Goal: Information Seeking & Learning: Learn about a topic

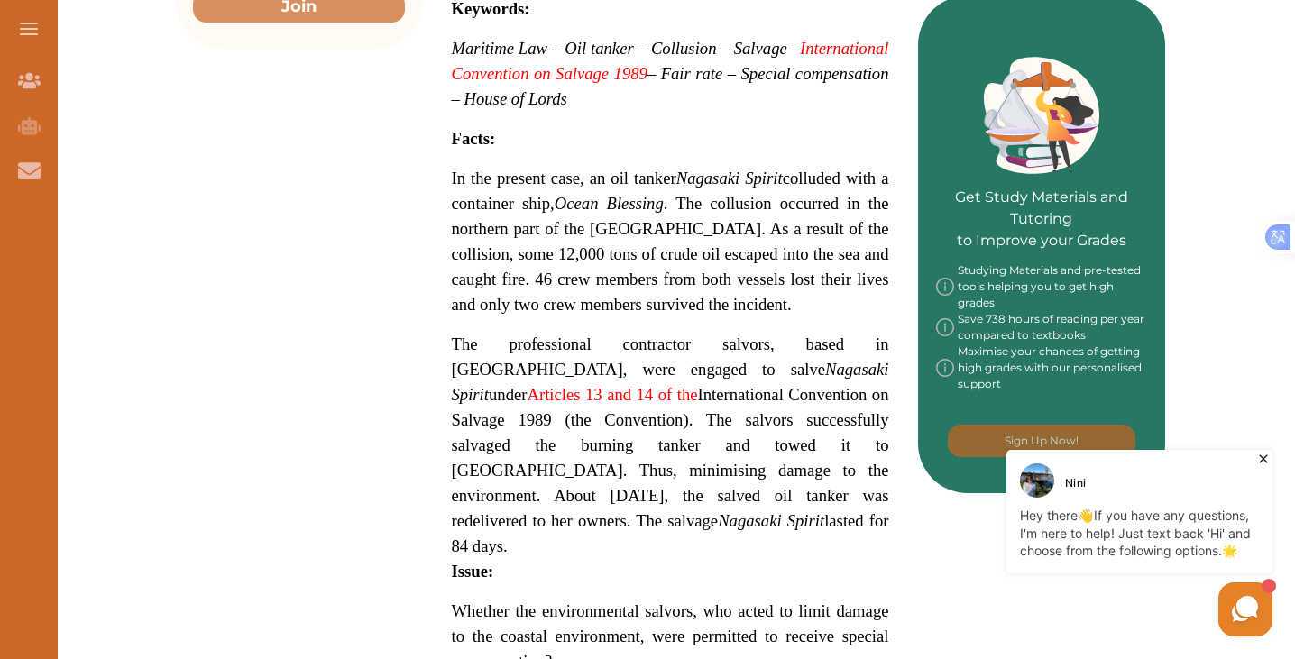
scroll to position [764, 0]
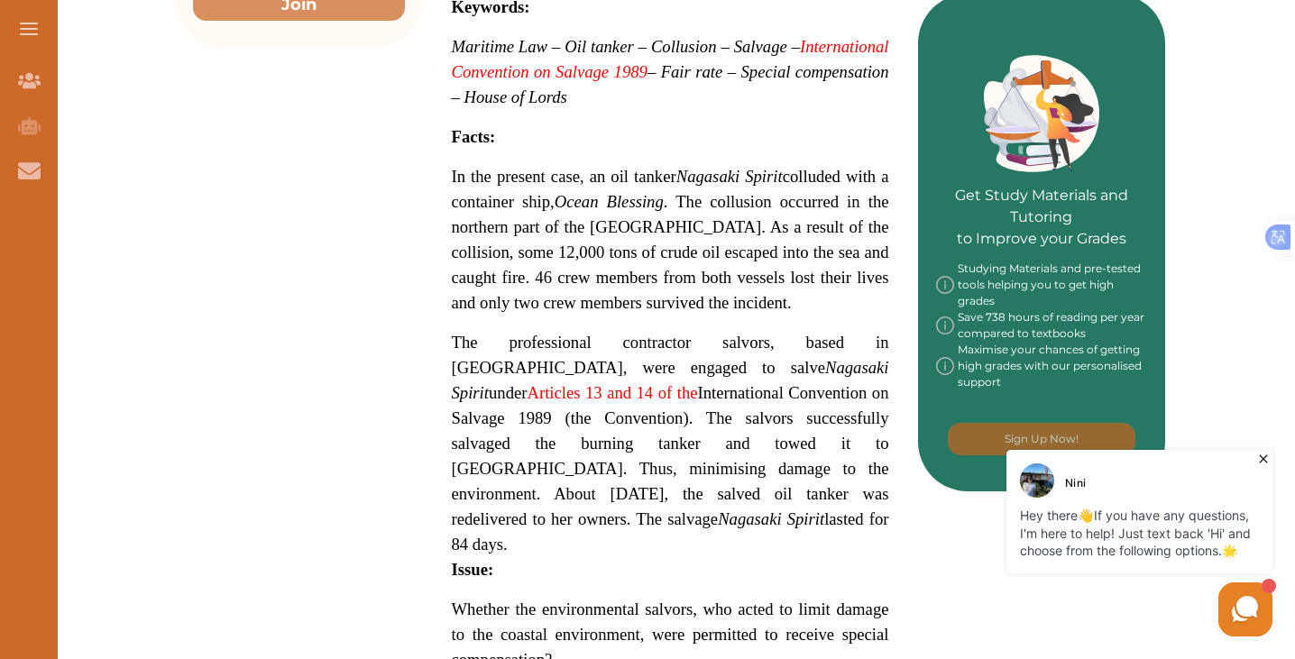
click at [477, 104] on div "The Nagasaki Spirit 1997 was a landmark case for the marine salvage industry th…" at bounding box center [670, 443] width 495 height 1694
click at [483, 110] on div "The Nagasaki Spirit 1997 was a landmark case for the marine salvage industry th…" at bounding box center [670, 443] width 495 height 1694
drag, startPoint x: 483, startPoint y: 110, endPoint x: 539, endPoint y: 106, distance: 55.1
click at [539, 106] on div "The Nagasaki Spirit 1997 was a landmark case for the marine salvage industry th…" at bounding box center [670, 443] width 495 height 1694
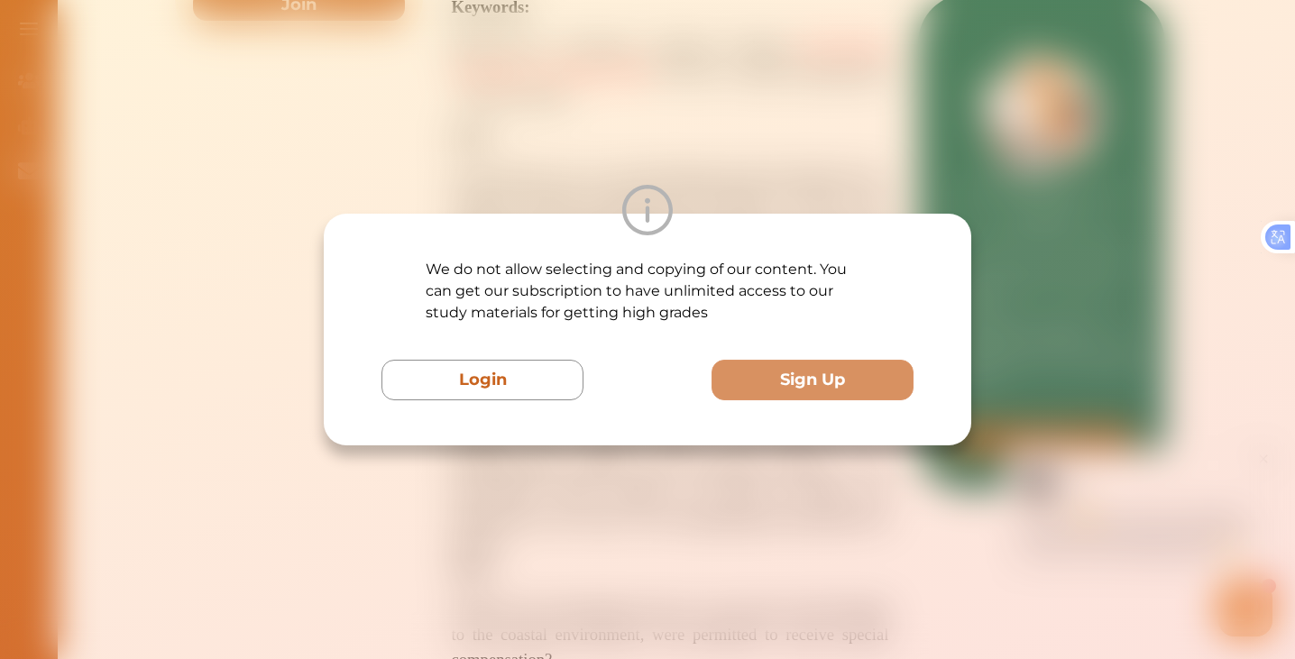
click at [539, 106] on div "We do not allow selecting and copying of our content. You can get our subscript…" at bounding box center [647, 329] width 1295 height 659
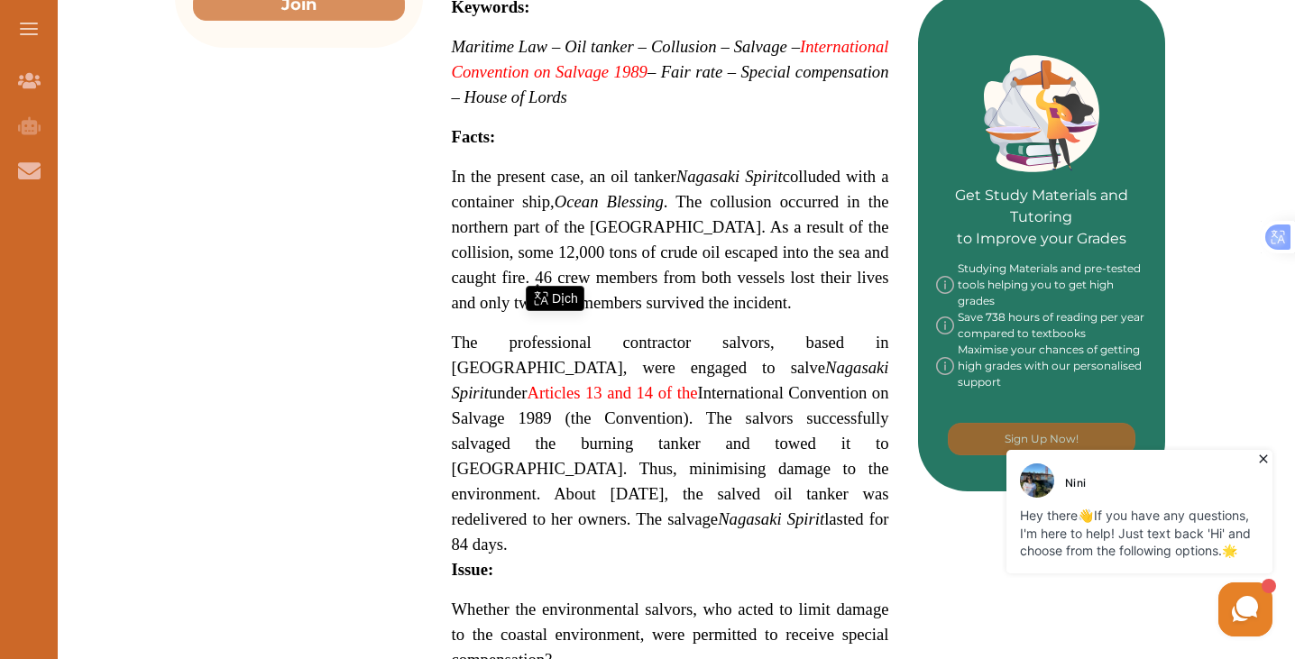
drag, startPoint x: 539, startPoint y: 106, endPoint x: 595, endPoint y: 204, distance: 112.8
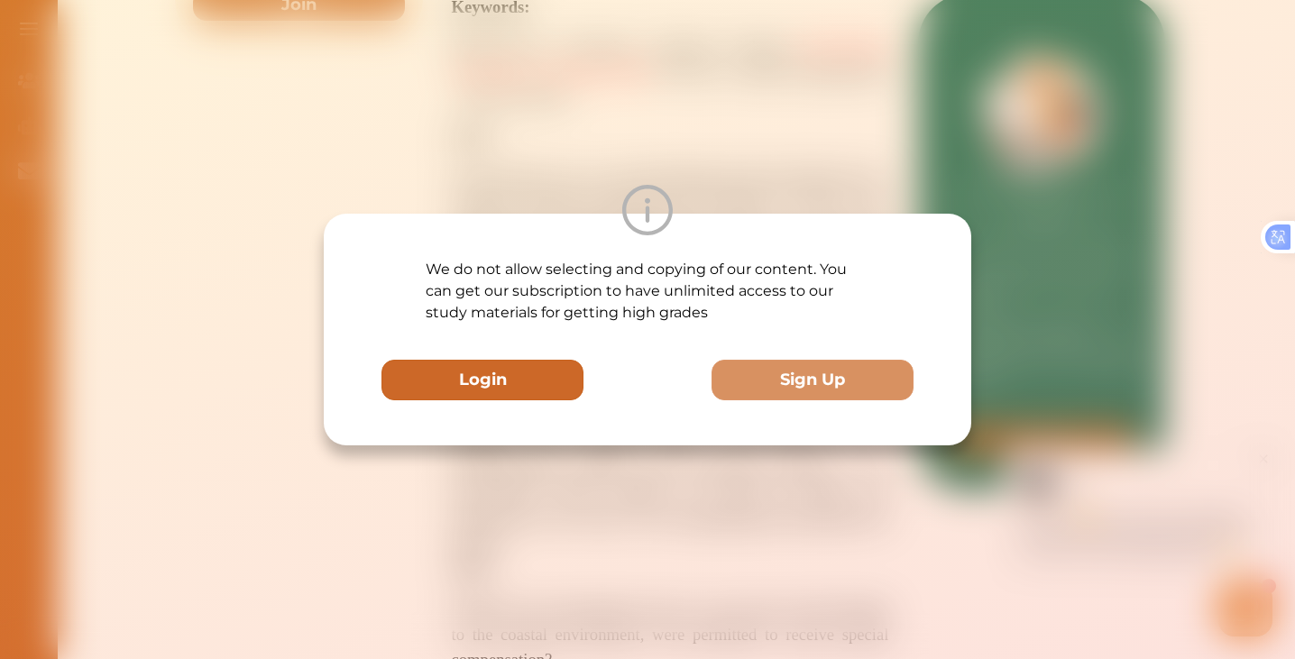
click at [548, 378] on button "Login" at bounding box center [483, 380] width 202 height 41
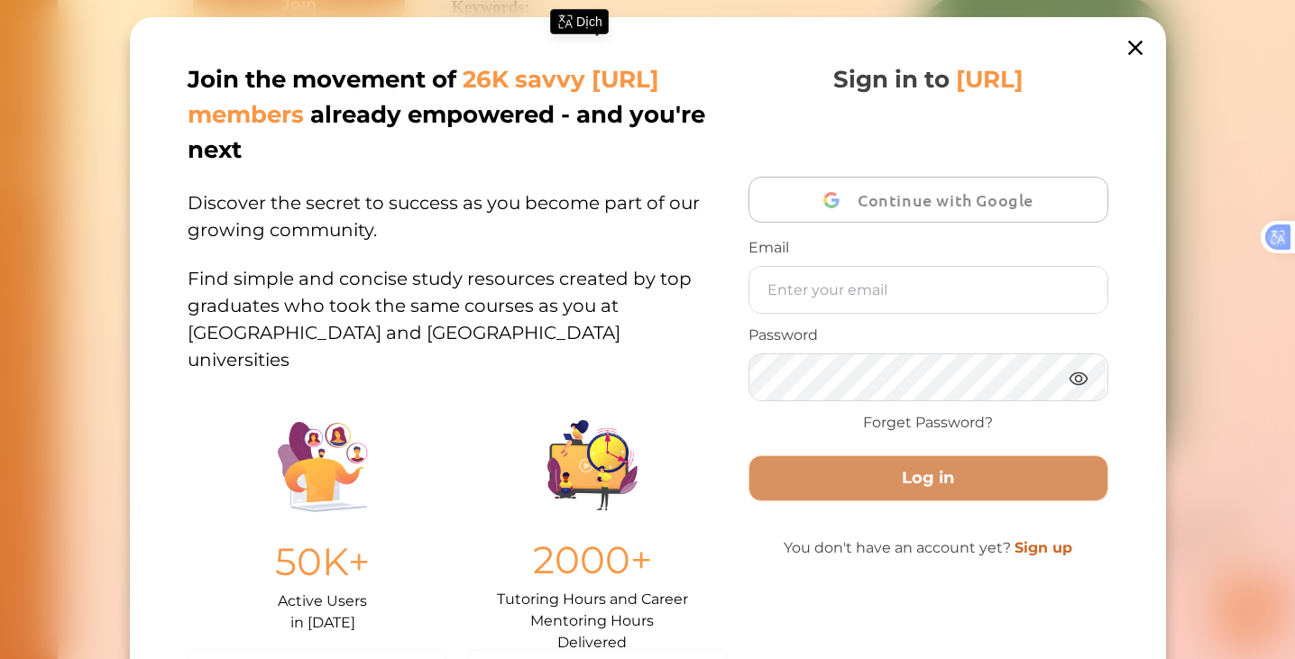
scroll to position [25, 0]
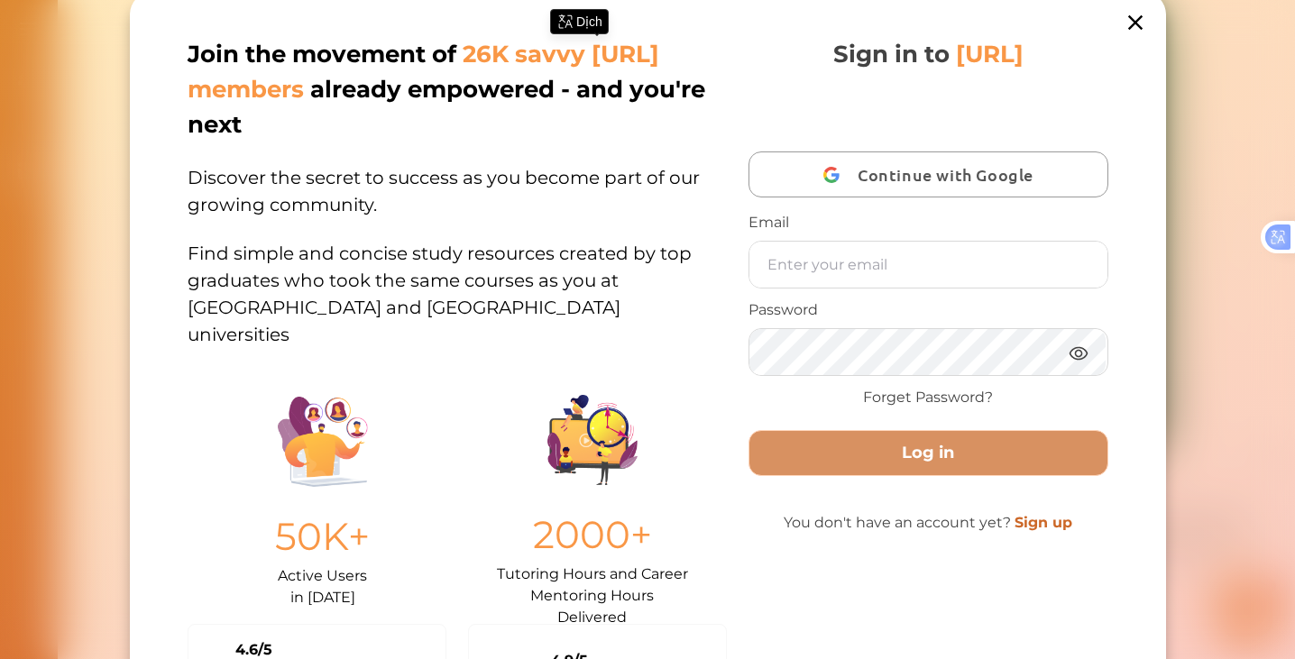
click at [872, 166] on span "Continue with Google" at bounding box center [950, 174] width 185 height 42
click at [827, 95] on div "Sign in to StudyCrowd.AI Continue with Google Email Password Forget Password?" at bounding box center [929, 226] width 360 height 379
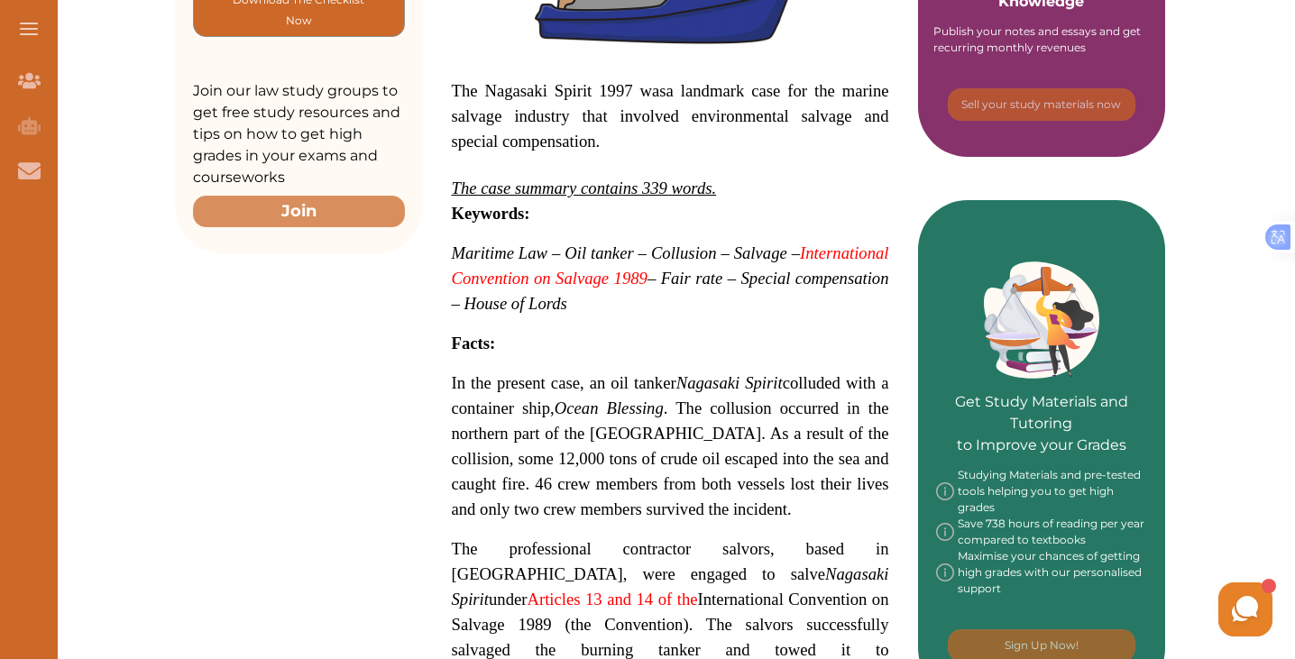
scroll to position [559, 0]
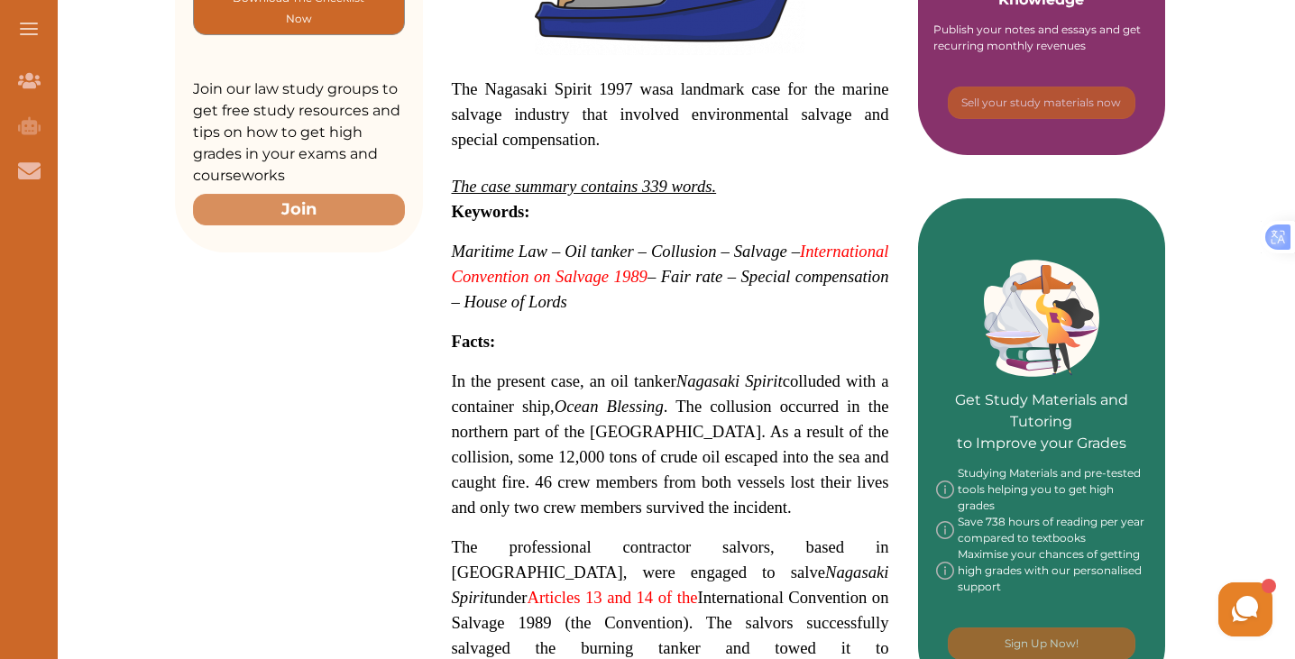
drag, startPoint x: 604, startPoint y: 354, endPoint x: 576, endPoint y: 315, distance: 47.8
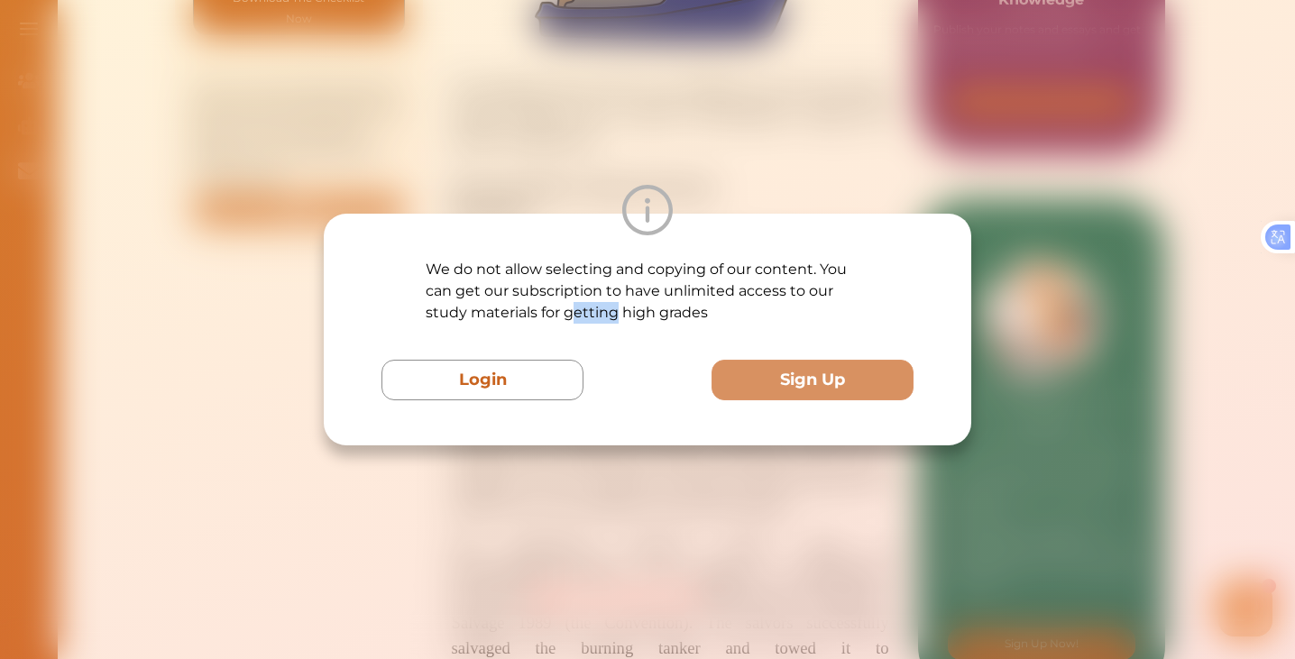
drag, startPoint x: 576, startPoint y: 315, endPoint x: 616, endPoint y: 324, distance: 40.7
click at [616, 324] on div "We do not allow selecting and copying of our content. You can get our subscript…" at bounding box center [648, 330] width 532 height 142
click at [631, 338] on div "Dịch" at bounding box center [607, 341] width 59 height 25
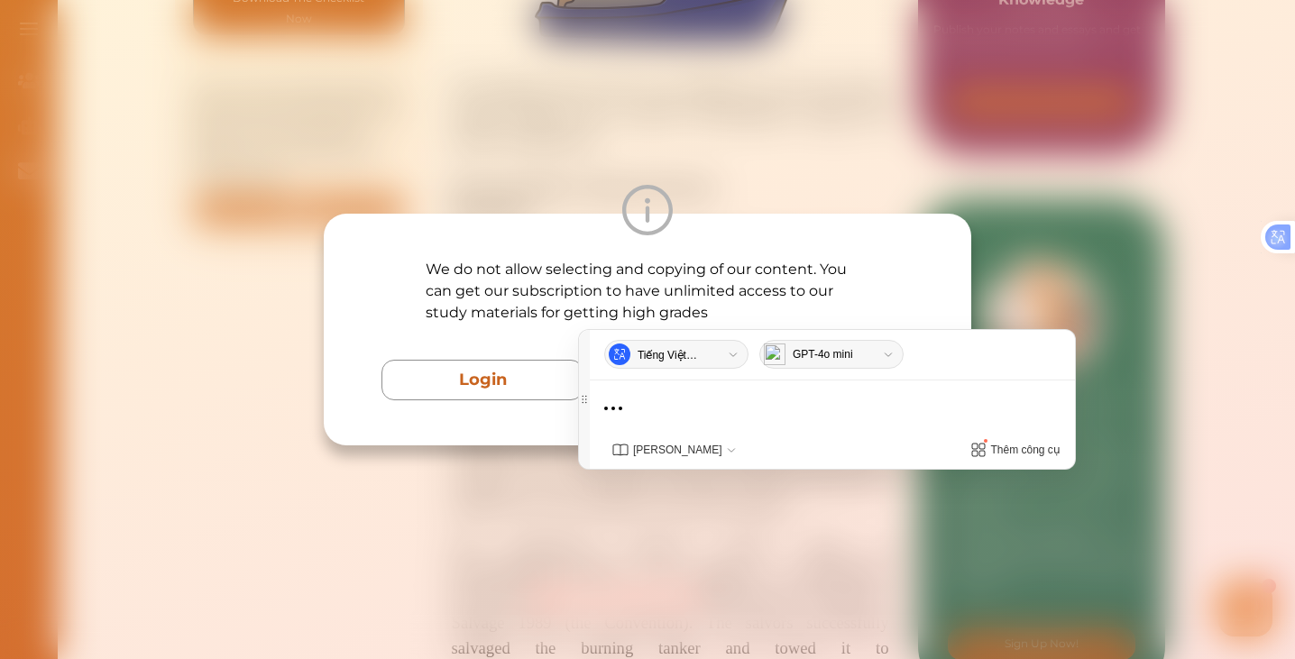
click at [604, 566] on div "We do not allow selecting and copying of our content. You can get our subscript…" at bounding box center [647, 329] width 1295 height 659
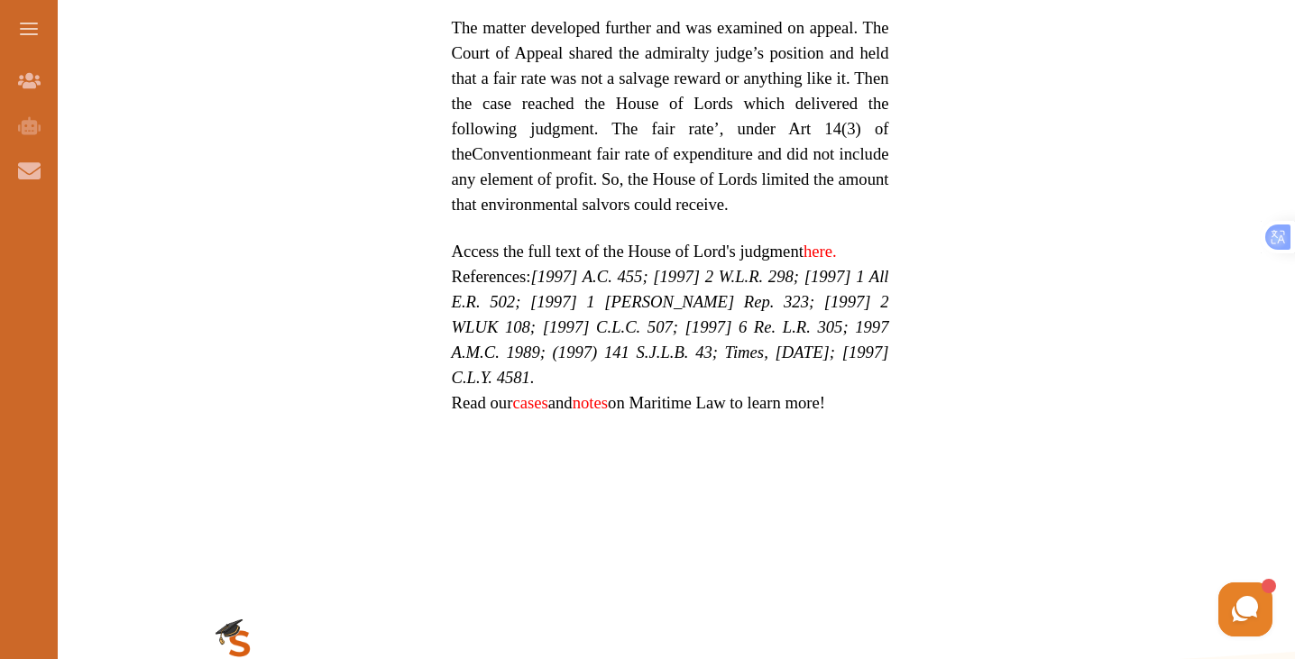
scroll to position [1614, 0]
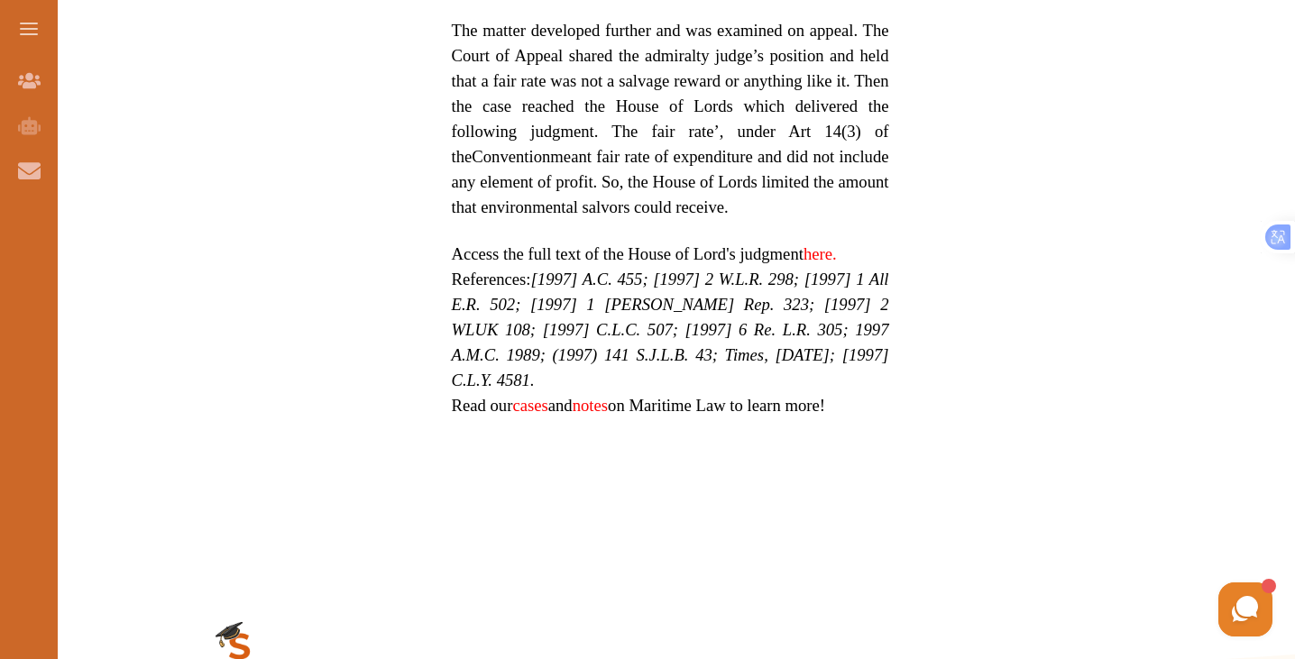
click at [804, 263] on link "here." at bounding box center [820, 253] width 33 height 19
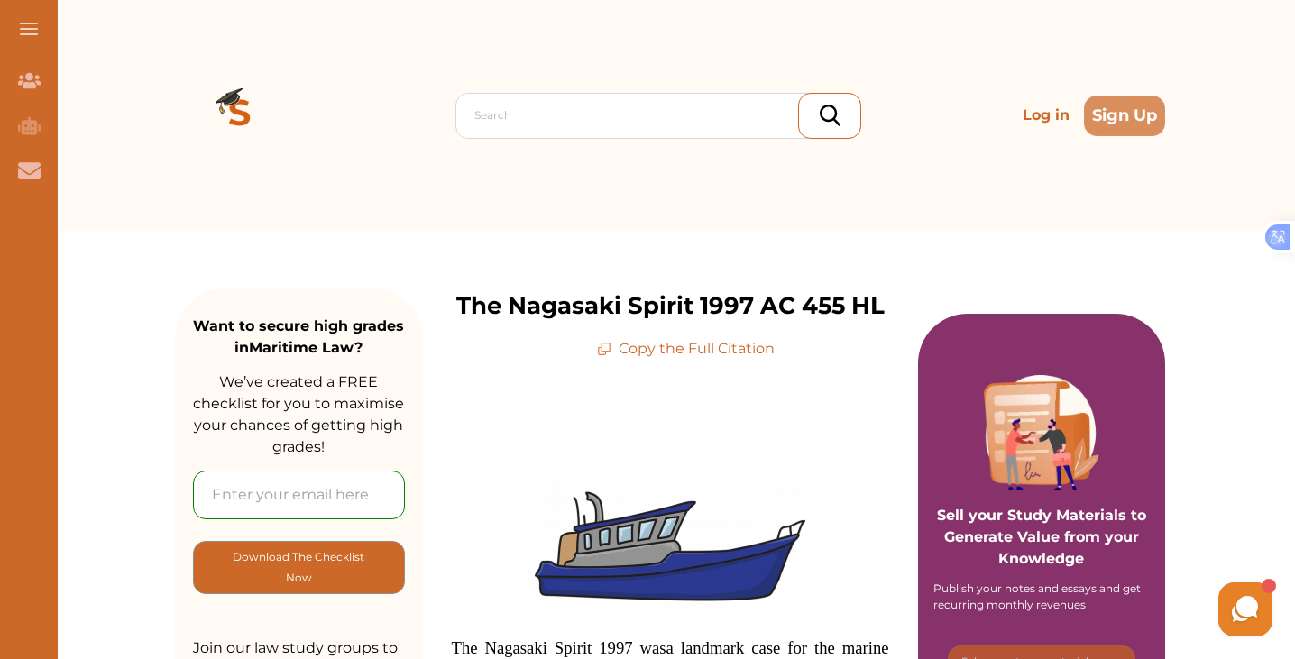
click at [1016, 116] on p "Log in" at bounding box center [1046, 115] width 61 height 36
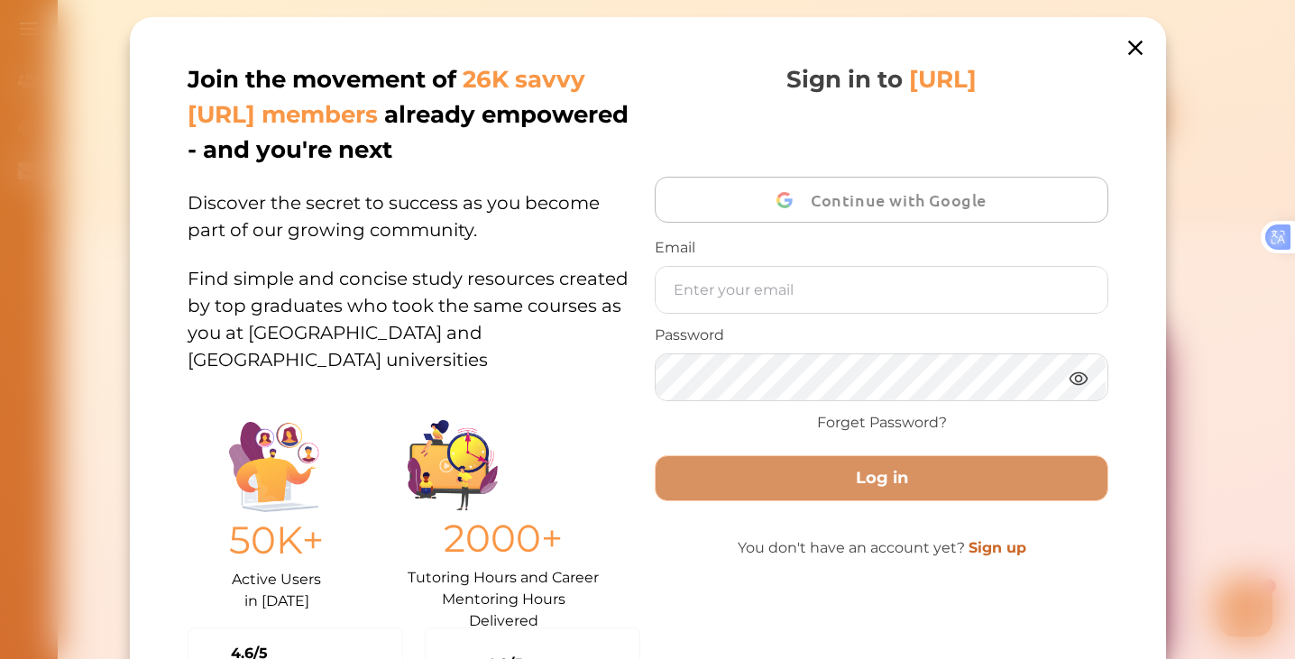
scroll to position [4, 0]
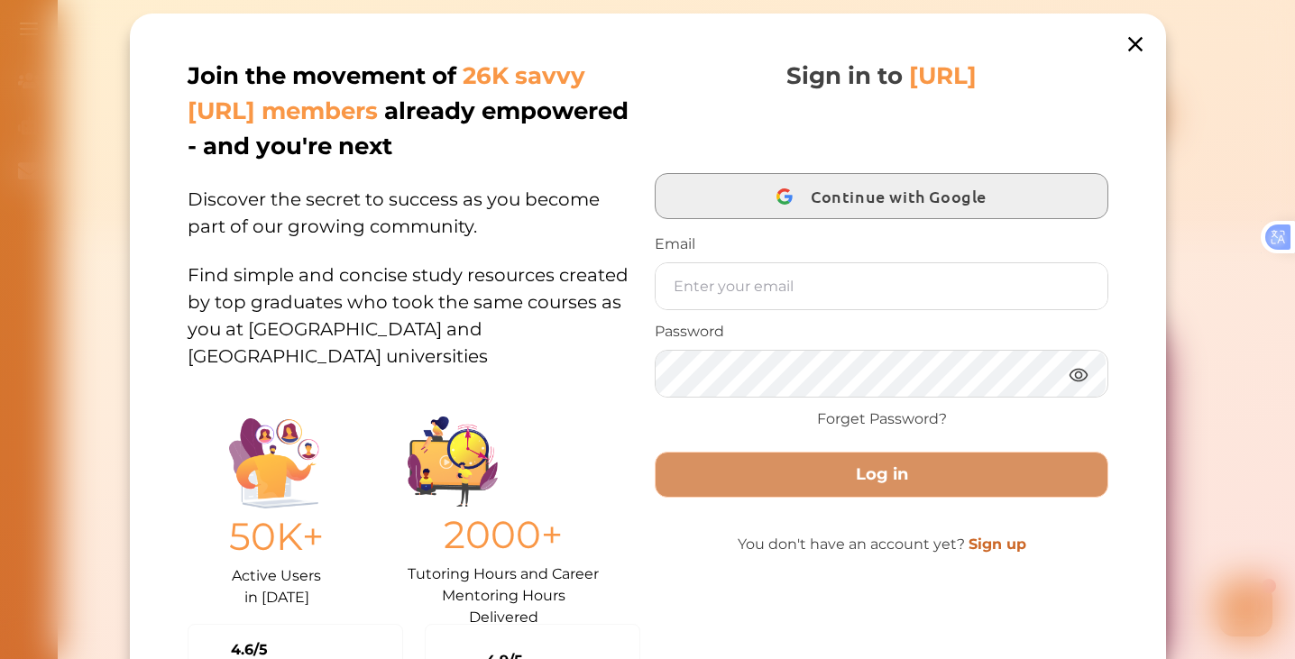
click at [868, 194] on span "Continue with Google" at bounding box center [903, 196] width 185 height 42
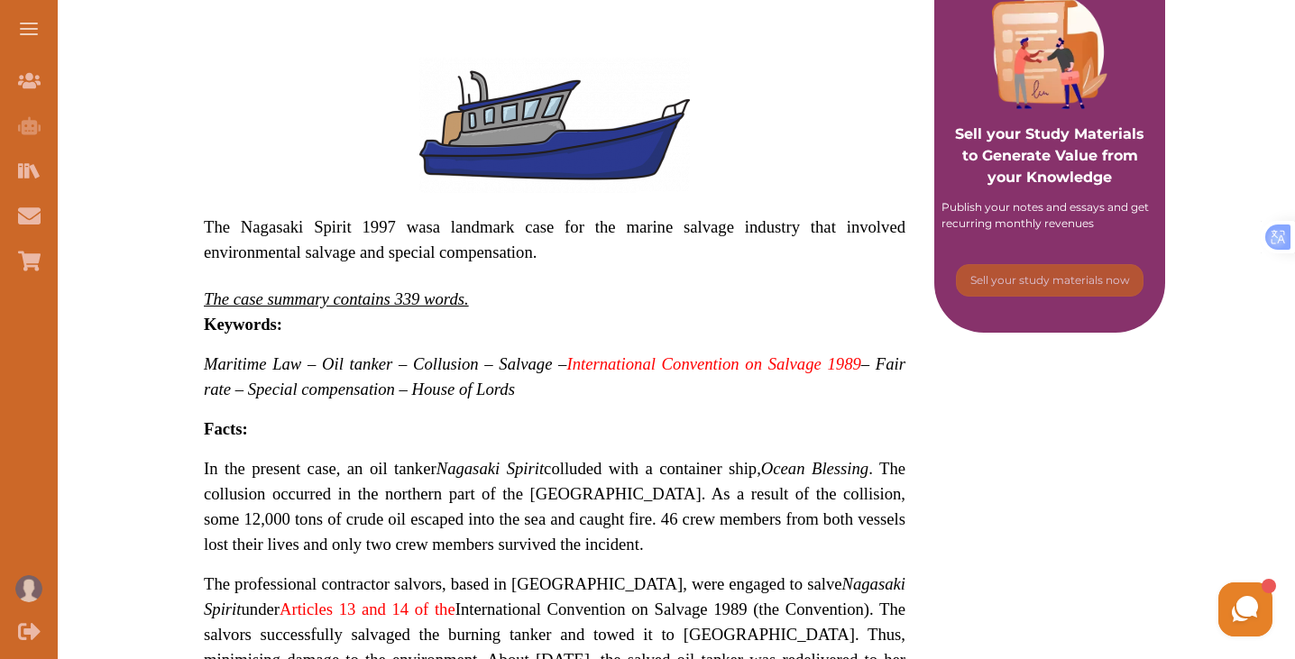
scroll to position [355, 0]
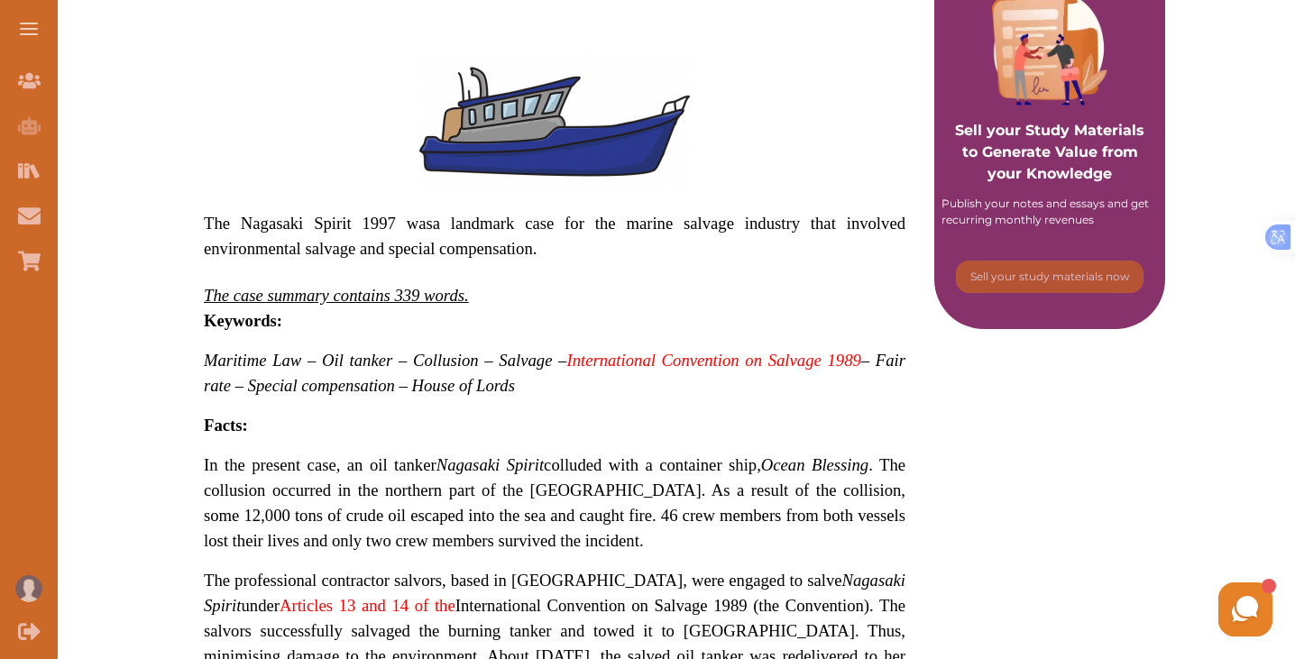
click at [400, 232] on span "The Nagasaki Spirit 1997 was a landmark case for the marine salvage industry th…" at bounding box center [555, 236] width 702 height 44
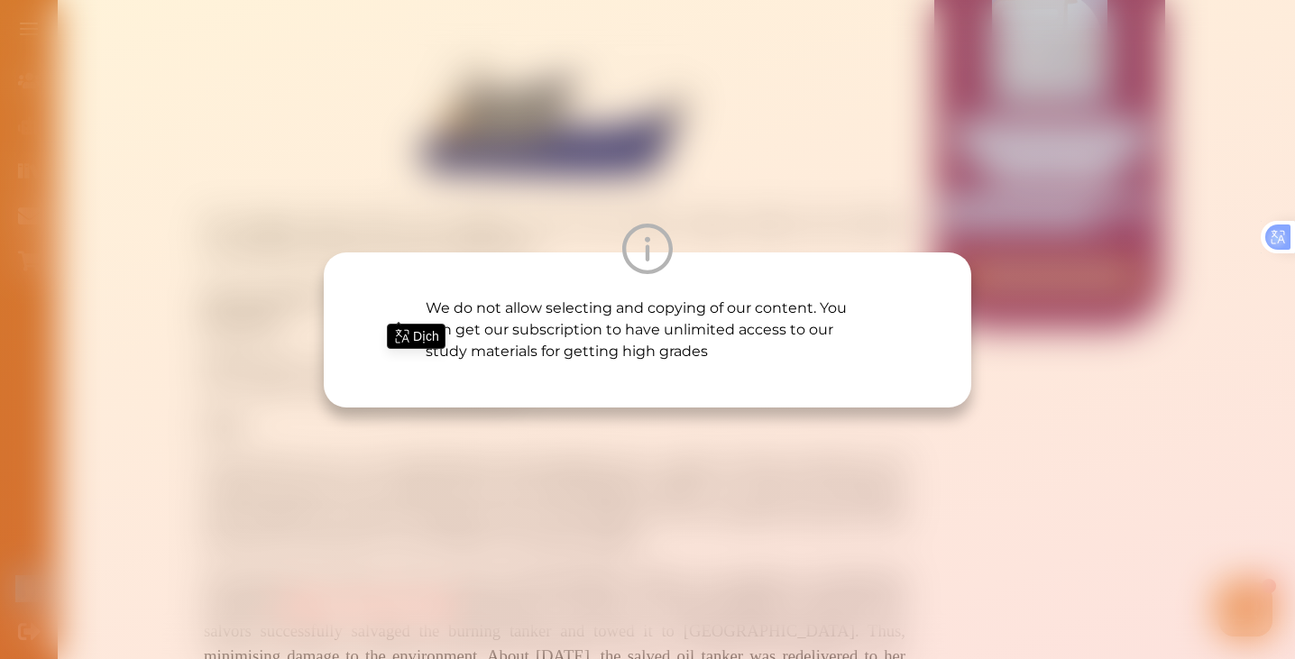
click at [400, 232] on div "We do not allow selecting and copying of our content. You can get our subscript…" at bounding box center [647, 329] width 1295 height 659
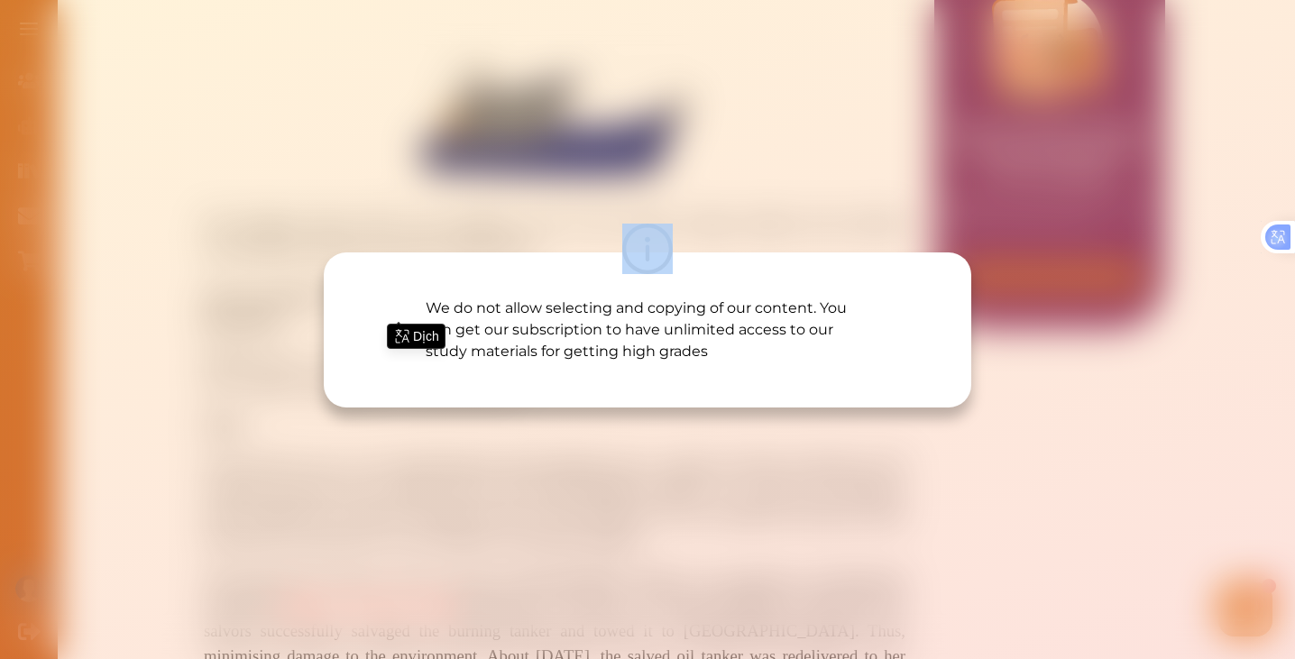
click at [400, 232] on div at bounding box center [648, 249] width 648 height 51
click at [704, 471] on div "We do not allow selecting and copying of our content. You can get our subscript…" at bounding box center [647, 329] width 1295 height 659
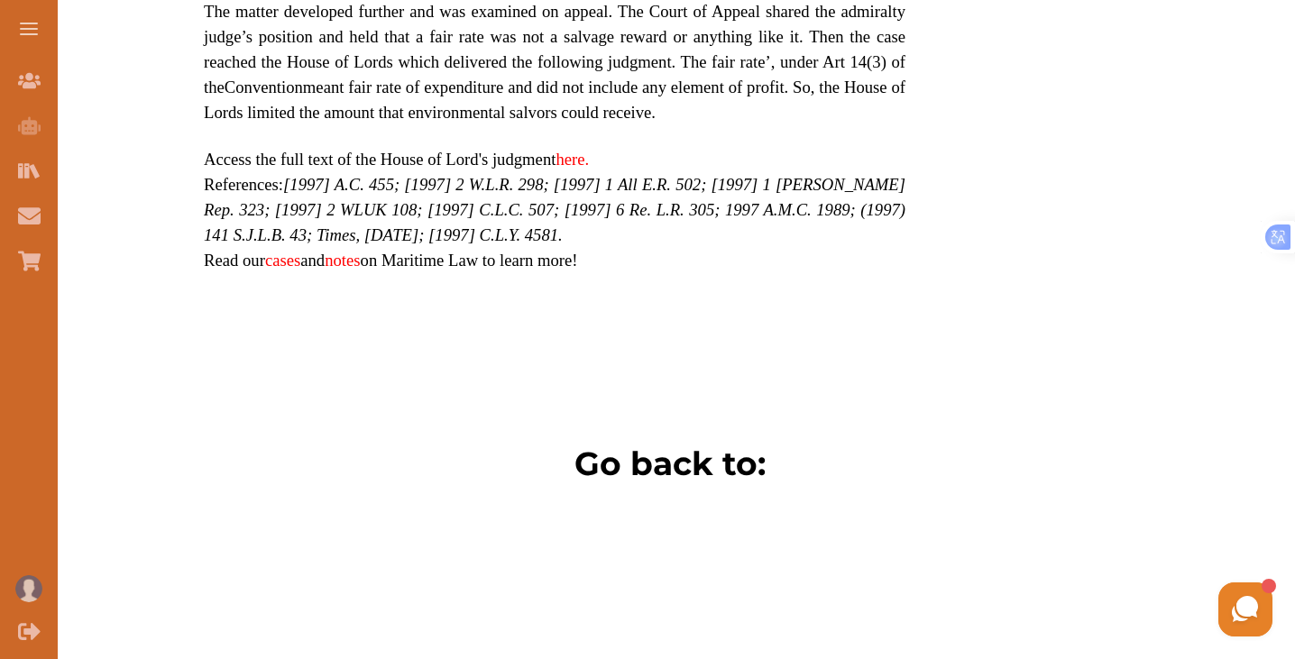
scroll to position [1291, 0]
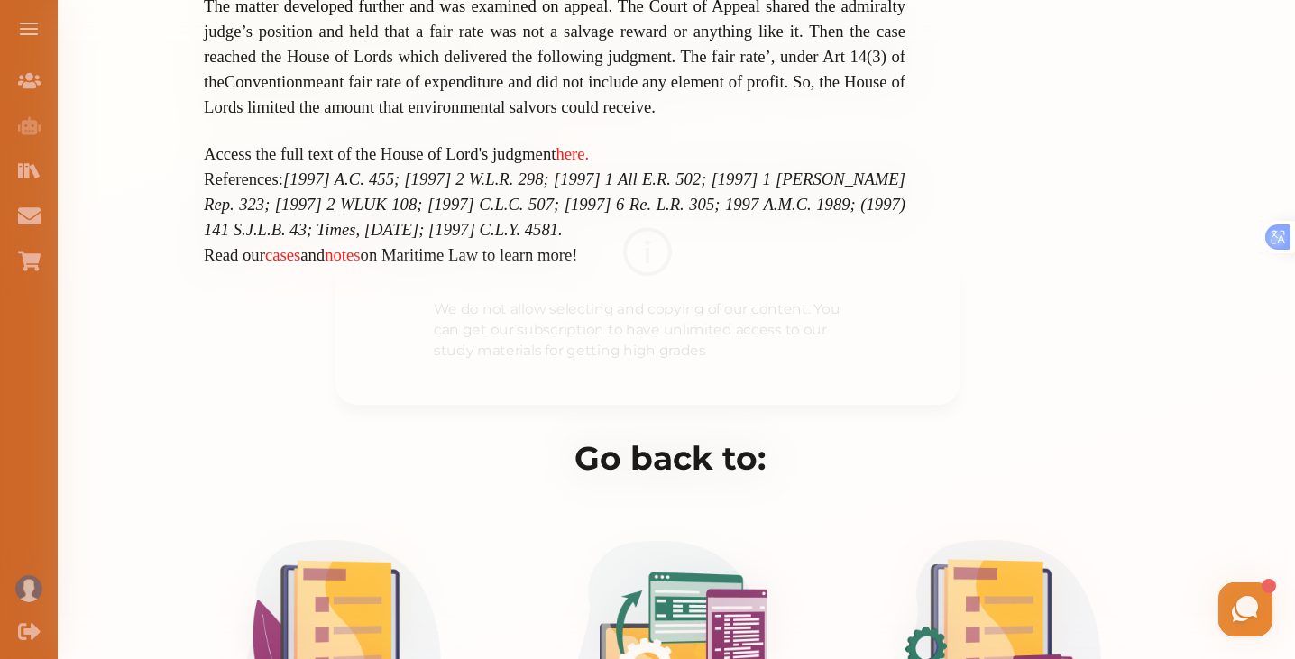
click at [802, 484] on div "We do not allow selecting and copying of our content. You can get our subscript…" at bounding box center [647, 329] width 1295 height 659
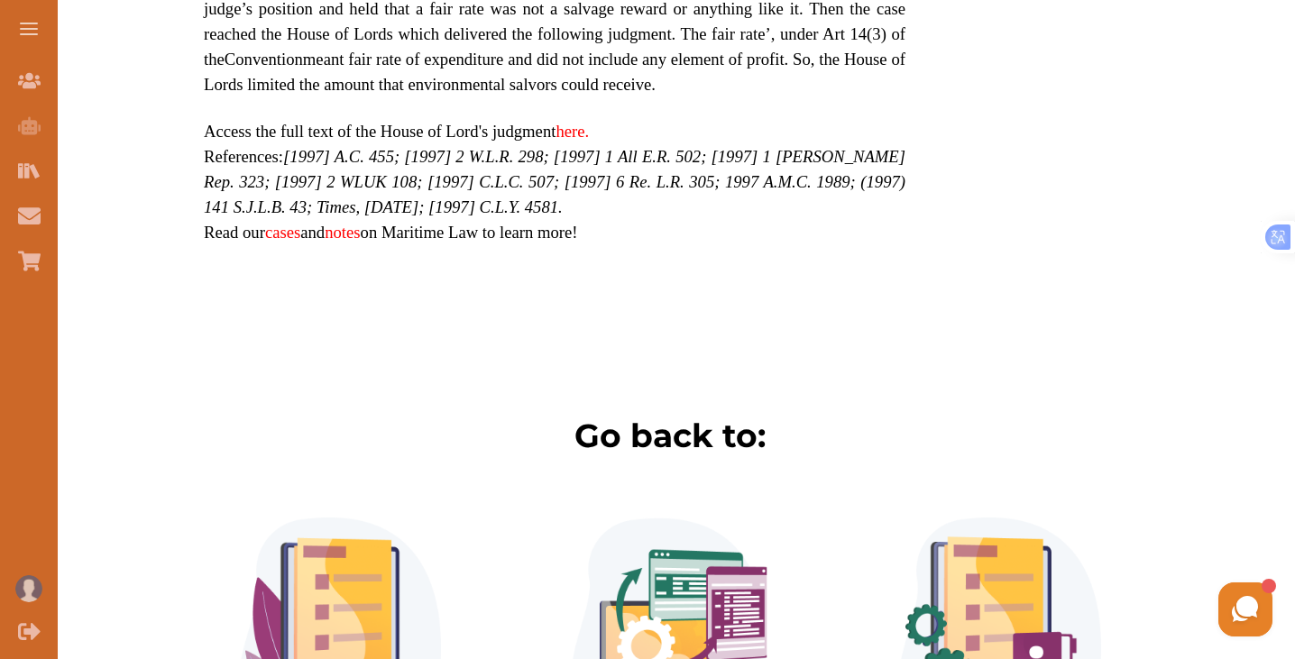
scroll to position [1330, 0]
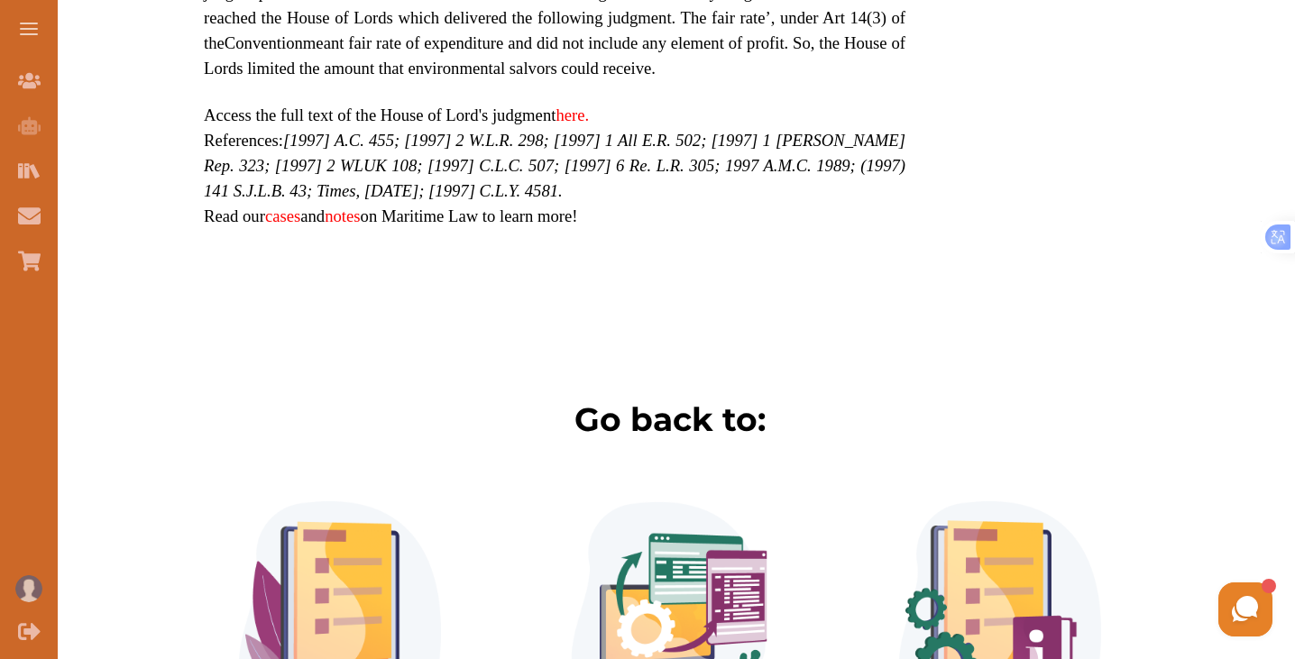
click at [589, 124] on link "here." at bounding box center [572, 115] width 33 height 19
